Goal: Find specific page/section: Find specific page/section

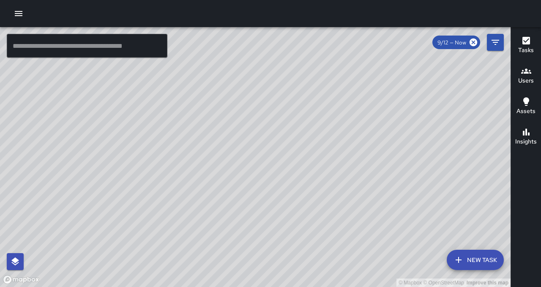
drag, startPoint x: 285, startPoint y: 200, endPoint x: 285, endPoint y: 168, distance: 32.2
click at [285, 168] on div "© Mapbox © OpenStreetMap Improve this map" at bounding box center [255, 157] width 511 height 260
click at [538, 72] on button "Users" at bounding box center [526, 76] width 30 height 30
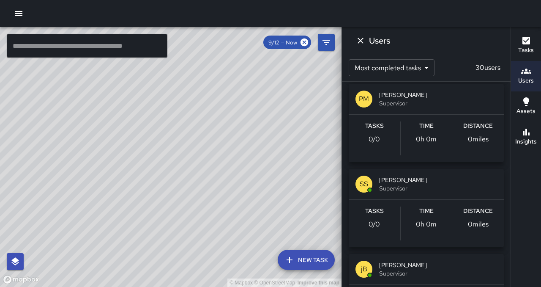
scroll to position [1882, 0]
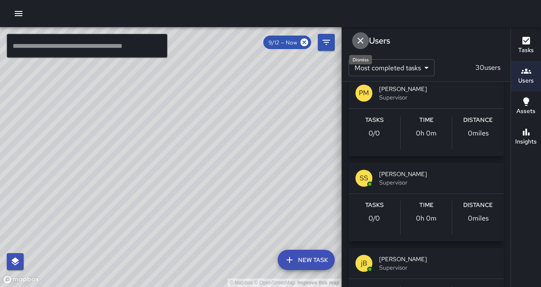
click at [363, 42] on icon "Dismiss" at bounding box center [361, 41] width 6 height 6
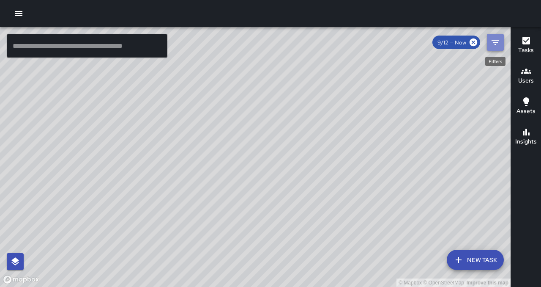
click at [497, 39] on icon "Filters" at bounding box center [496, 42] width 10 height 10
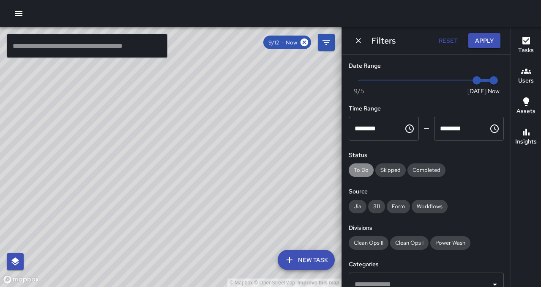
click at [365, 169] on span "To Do" at bounding box center [361, 169] width 25 height 7
click at [360, 172] on span "To Do" at bounding box center [361, 169] width 25 height 7
click at [378, 205] on span "311" at bounding box center [376, 206] width 17 height 7
click at [360, 207] on span "Jia" at bounding box center [358, 206] width 18 height 7
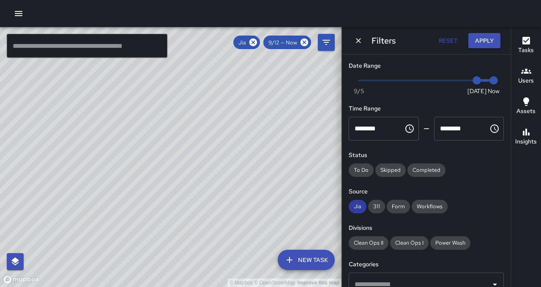
click at [360, 207] on span "Jia" at bounding box center [358, 206] width 18 height 7
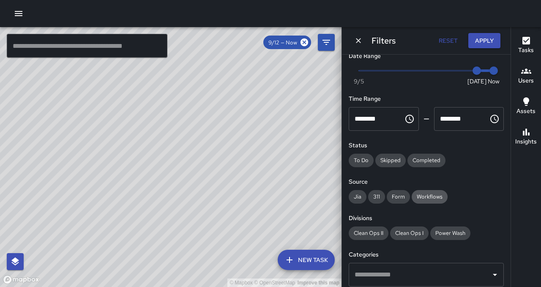
scroll to position [0, 0]
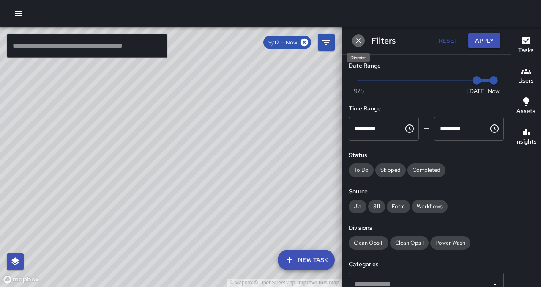
click at [358, 44] on icon "Dismiss" at bounding box center [358, 40] width 8 height 8
